Goal: Information Seeking & Learning: Check status

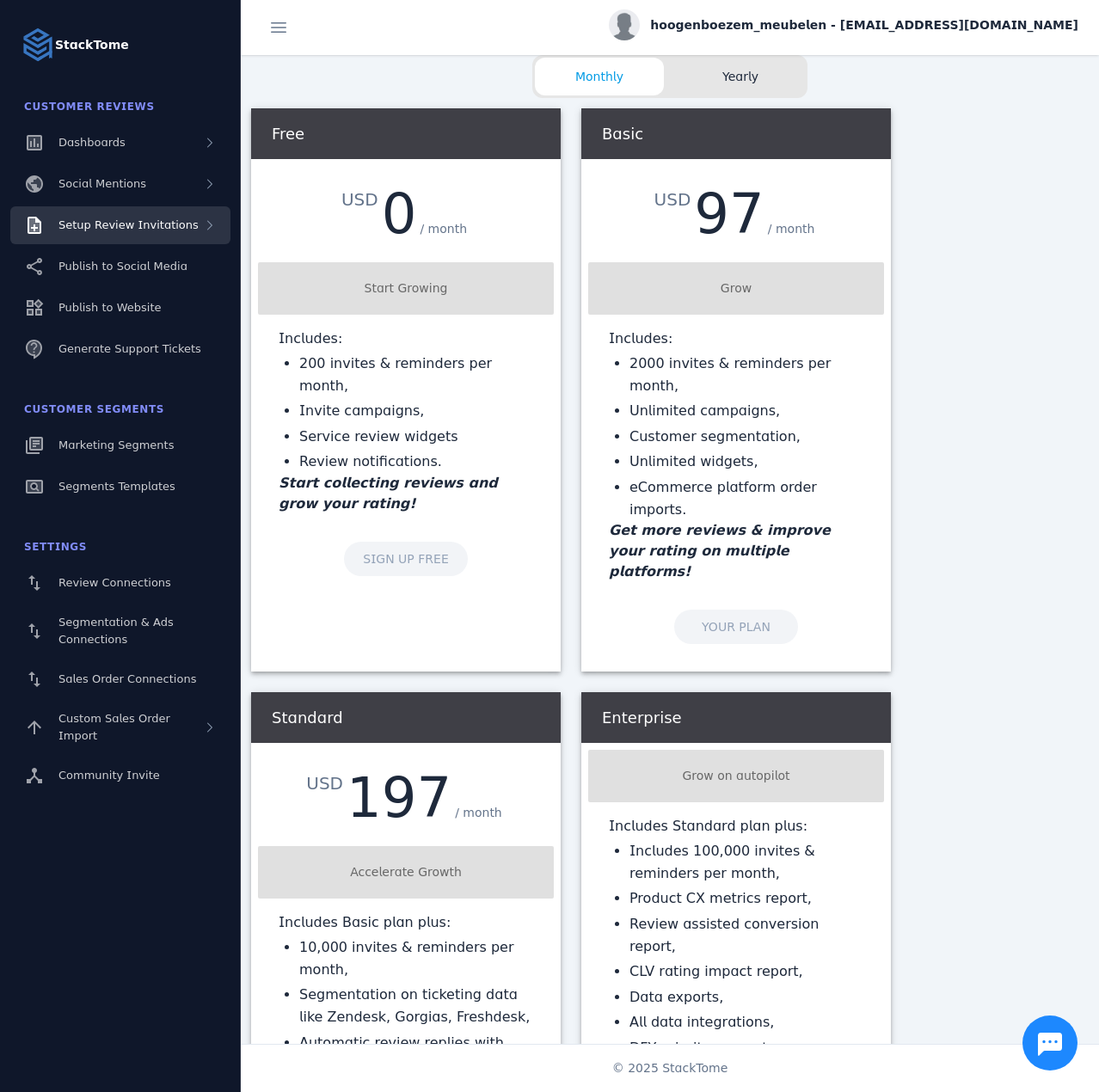
click at [150, 236] on div "Setup Review Invitations" at bounding box center [121, 225] width 220 height 38
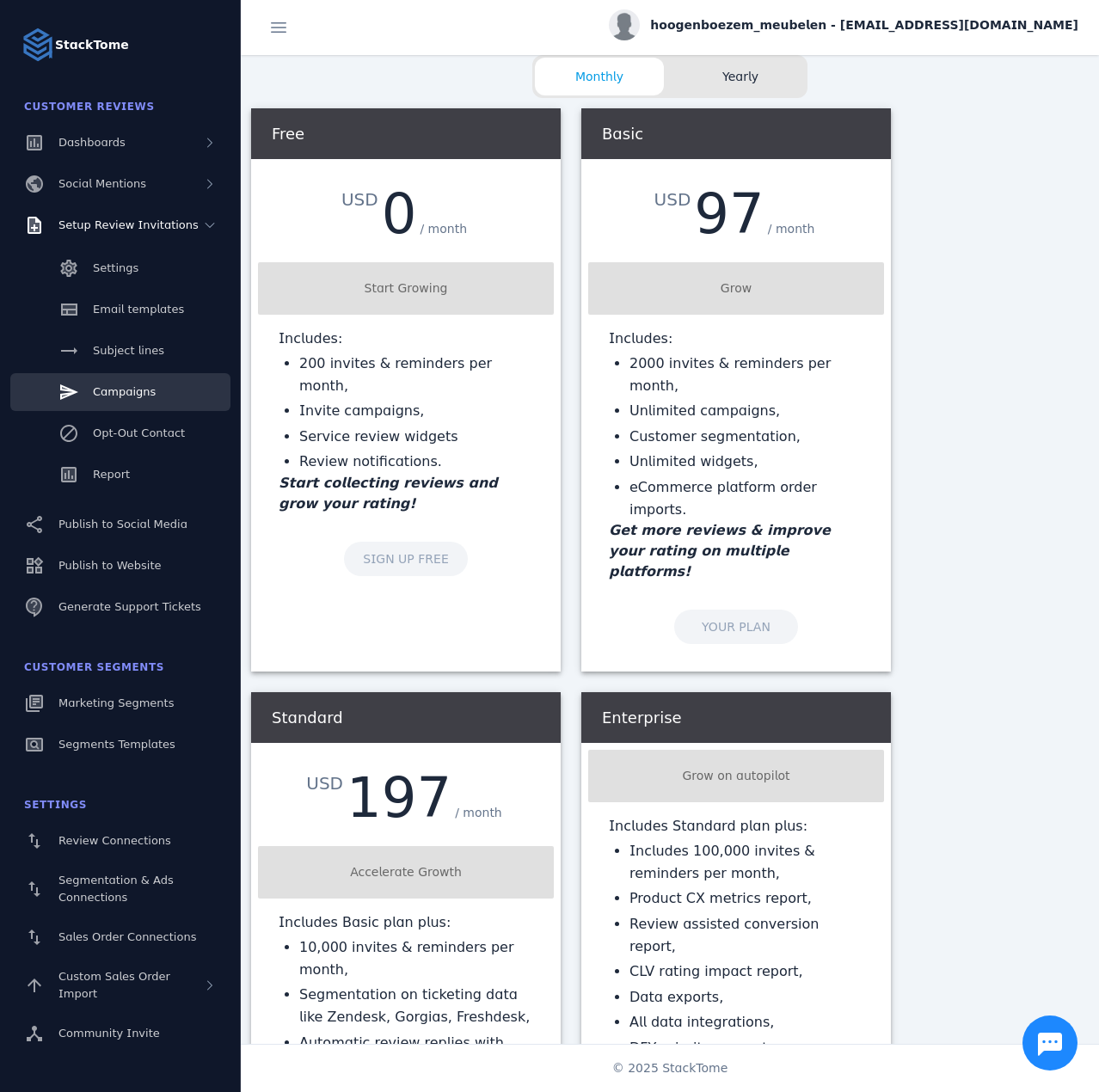
click at [133, 385] on span "Campaigns" at bounding box center [124, 391] width 63 height 13
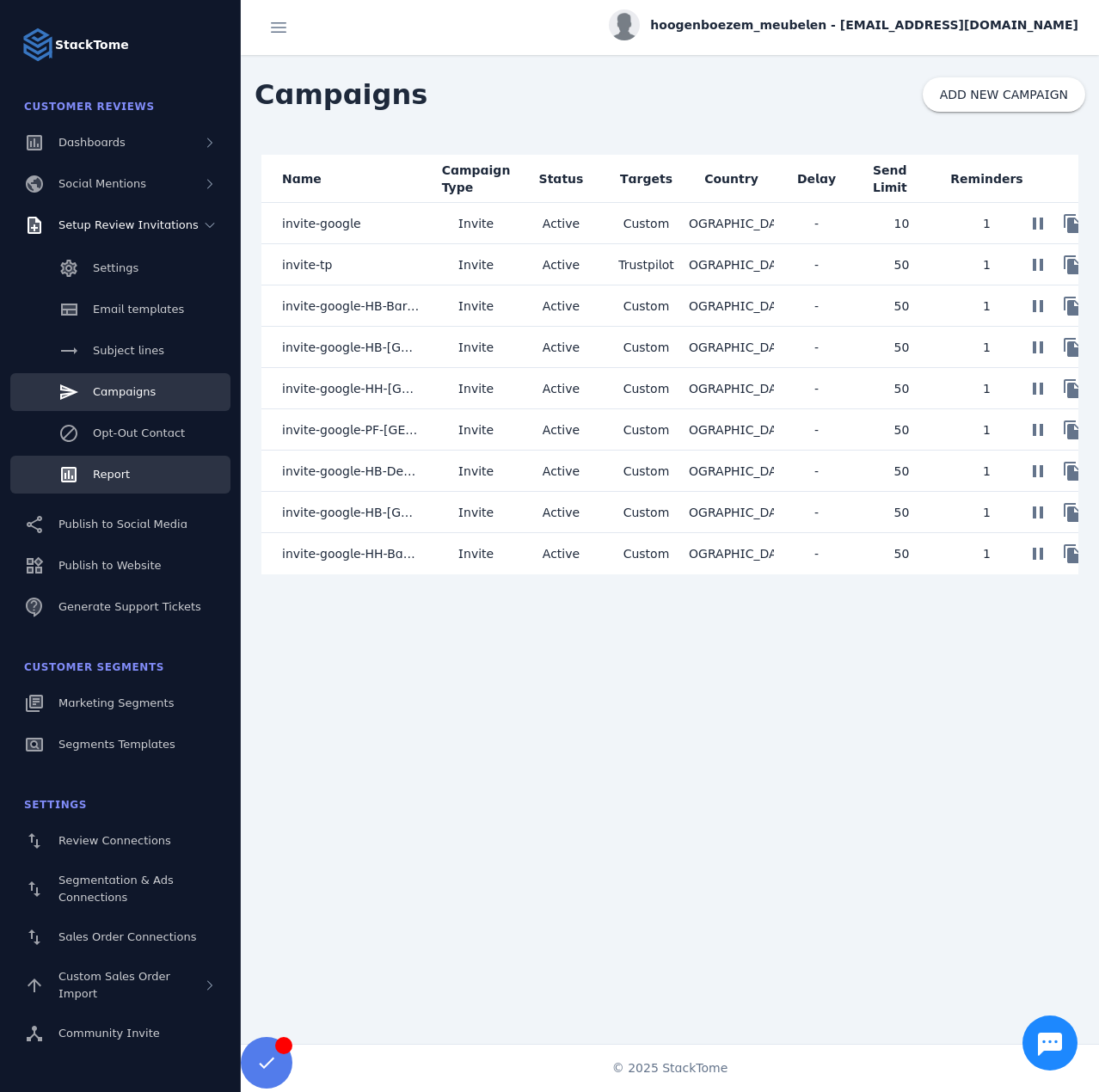
click at [100, 480] on span "Report" at bounding box center [111, 474] width 37 height 13
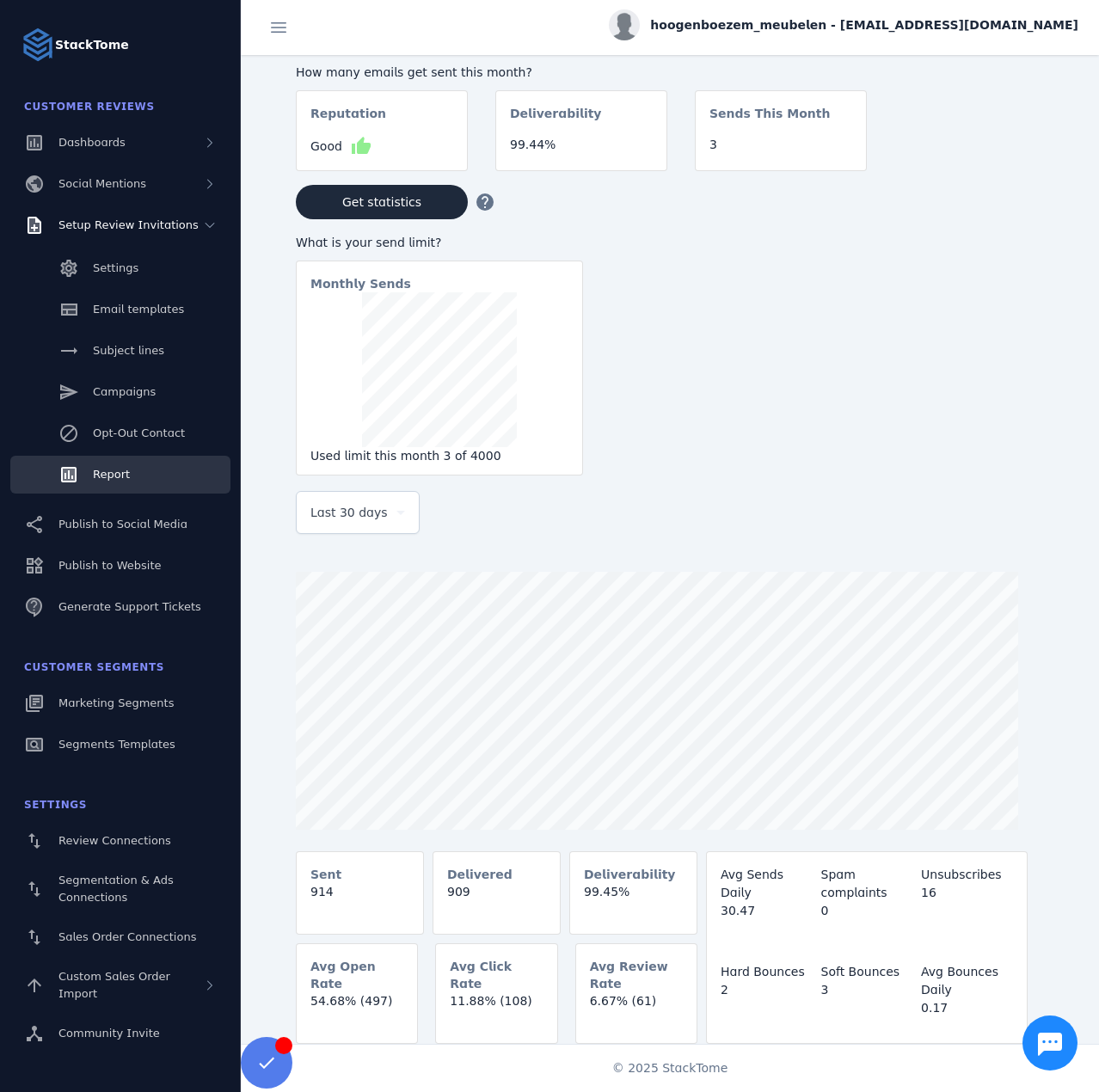
click at [305, 525] on div "Last 30 days" at bounding box center [357, 512] width 122 height 41
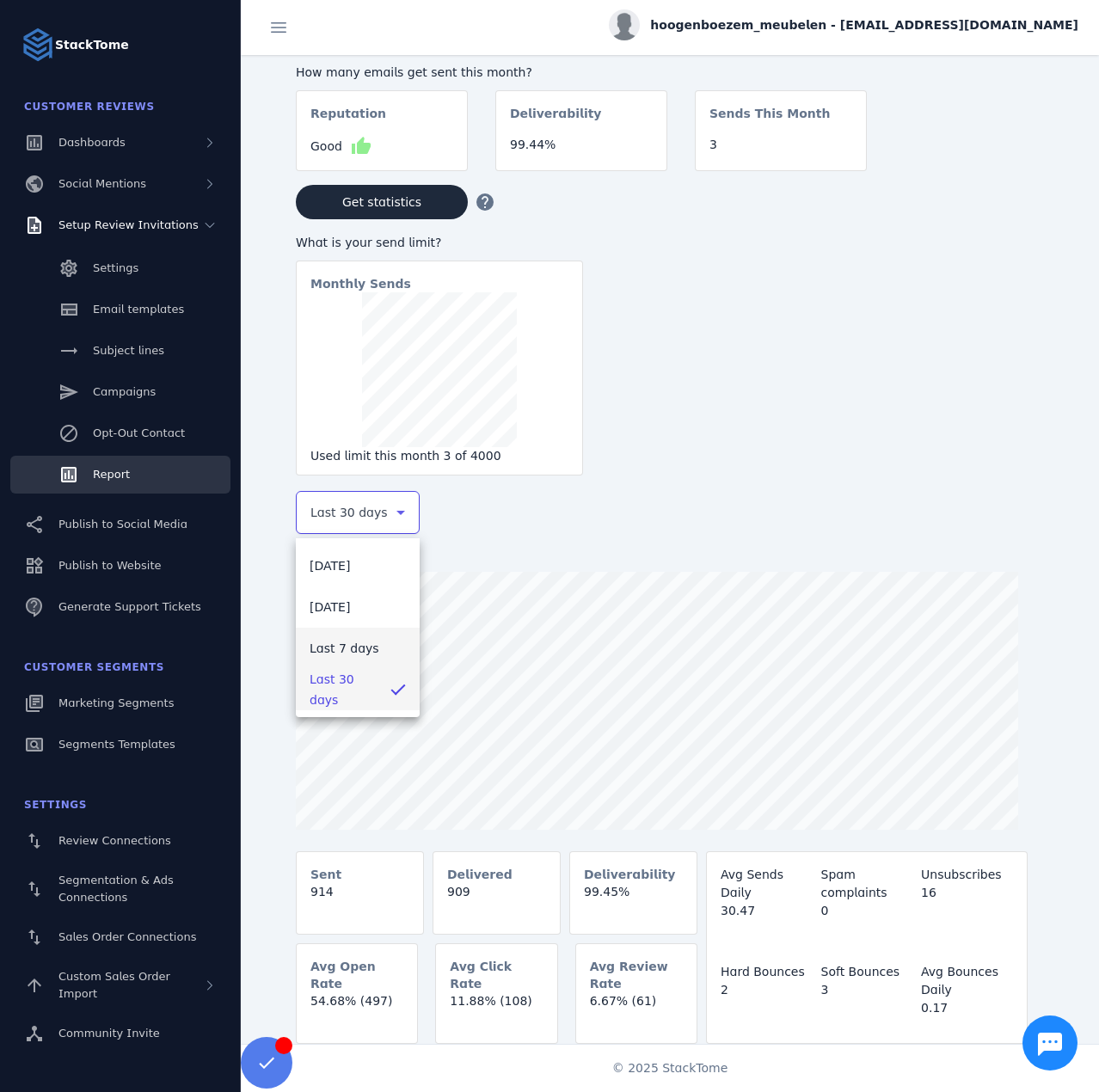
click at [338, 664] on mat-option "Last 7 days" at bounding box center [357, 649] width 124 height 41
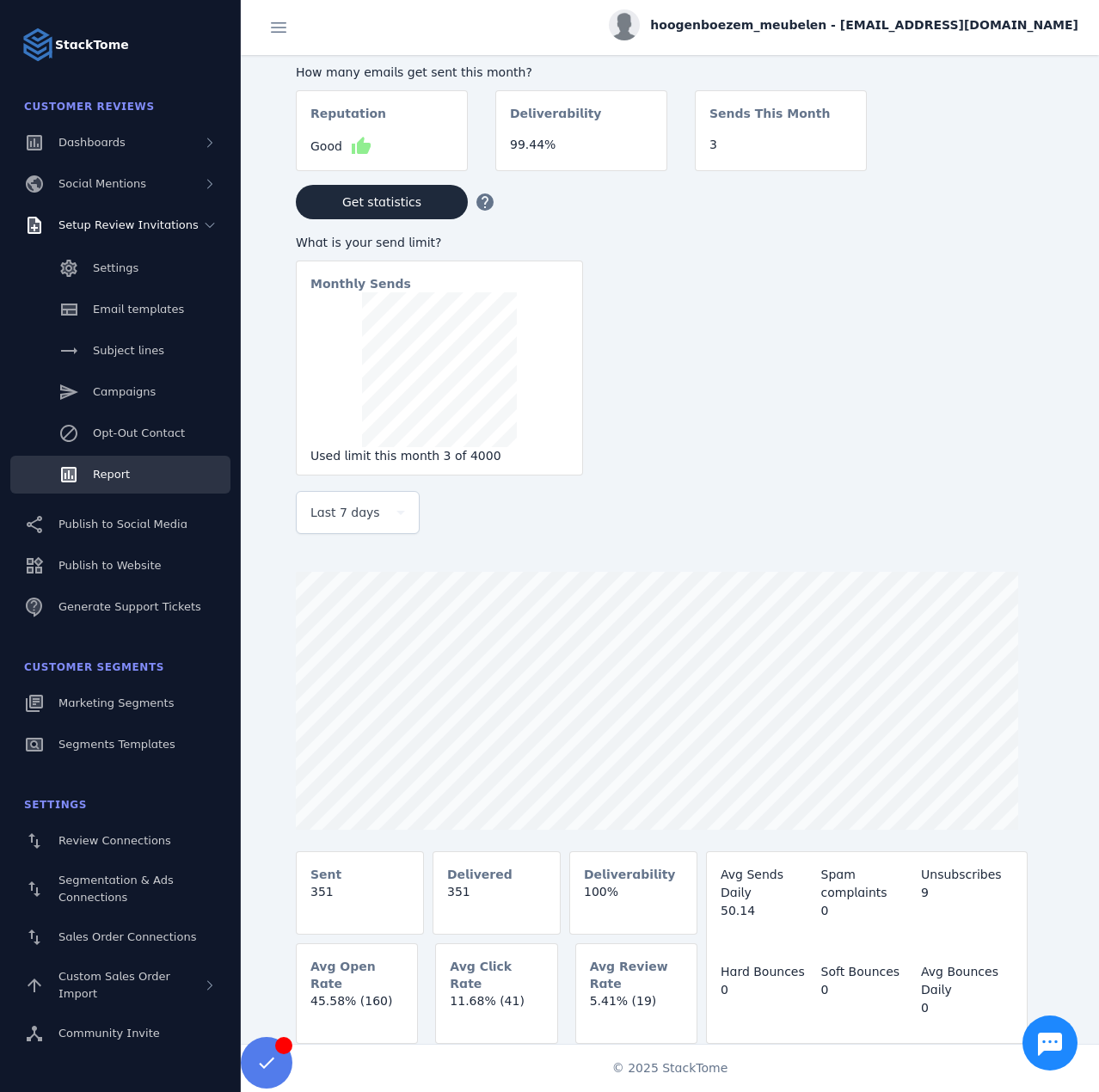
click at [889, 23] on span "hoogenboezem_meubelen - cs_hoogenboezem@stacktome.com" at bounding box center [864, 25] width 428 height 18
click at [980, 164] on icon at bounding box center [978, 166] width 21 height 21
